Goal: Obtain resource: Obtain resource

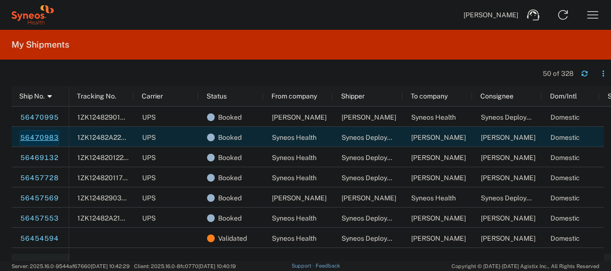
click at [48, 137] on link "56470983" at bounding box center [39, 137] width 39 height 15
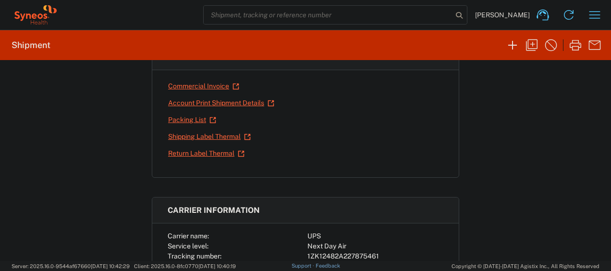
scroll to position [162, 0]
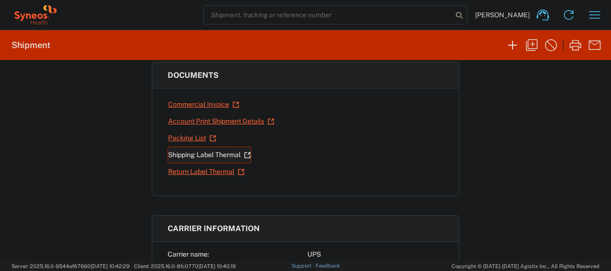
click at [192, 150] on link "Shipping Label Thermal" at bounding box center [210, 154] width 84 height 17
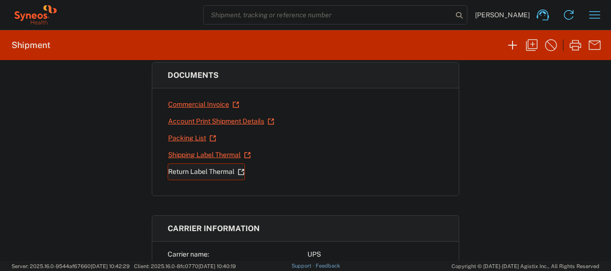
click at [187, 168] on link "Return Label Thermal" at bounding box center [206, 171] width 77 height 17
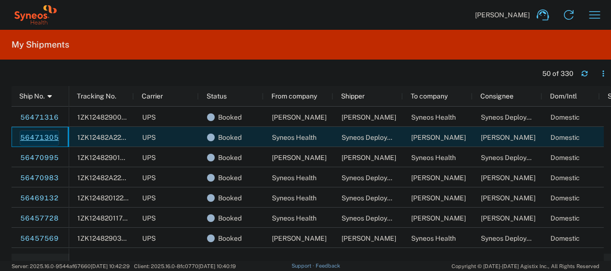
click at [30, 132] on link "56471305" at bounding box center [39, 137] width 39 height 15
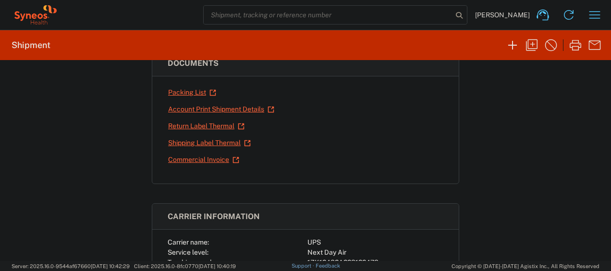
scroll to position [194, 0]
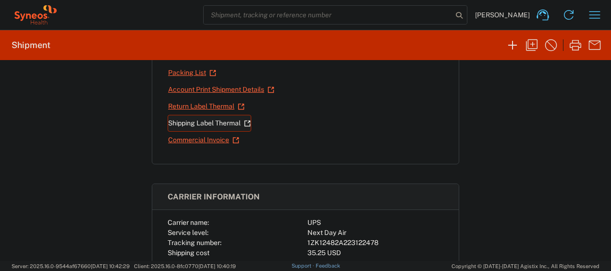
click at [209, 117] on link "Shipping Label Thermal" at bounding box center [210, 123] width 84 height 17
click at [189, 107] on link "Return Label Thermal" at bounding box center [206, 106] width 77 height 17
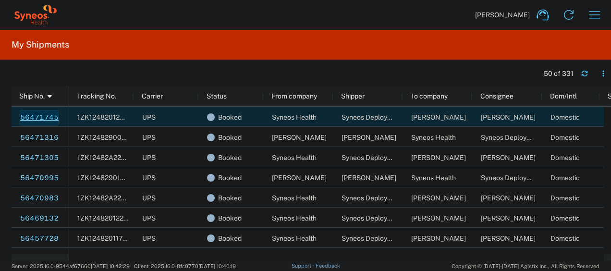
click at [48, 113] on link "56471745" at bounding box center [39, 117] width 39 height 15
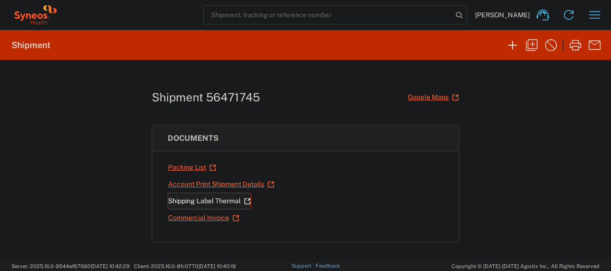
click at [200, 201] on link "Shipping Label Thermal" at bounding box center [210, 200] width 84 height 17
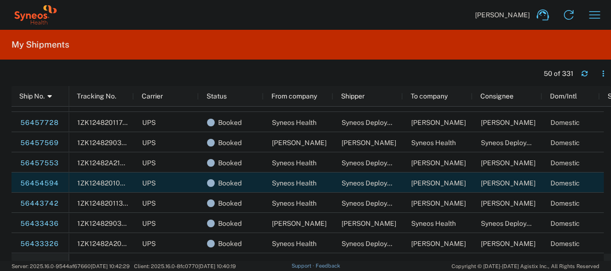
scroll to position [117, 0]
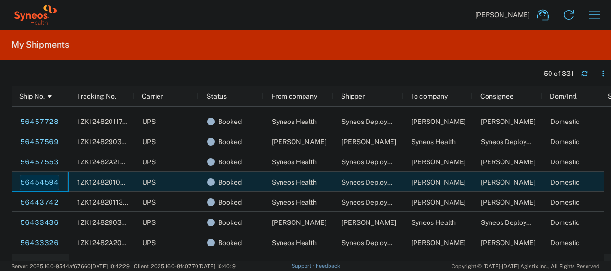
click at [48, 181] on link "56454594" at bounding box center [39, 182] width 39 height 15
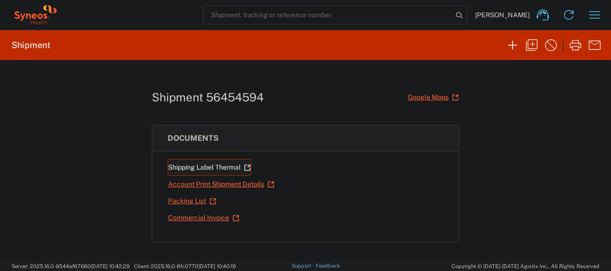
click at [195, 161] on link "Shipping Label Thermal" at bounding box center [210, 167] width 84 height 17
